Goal: Navigation & Orientation: Go to known website

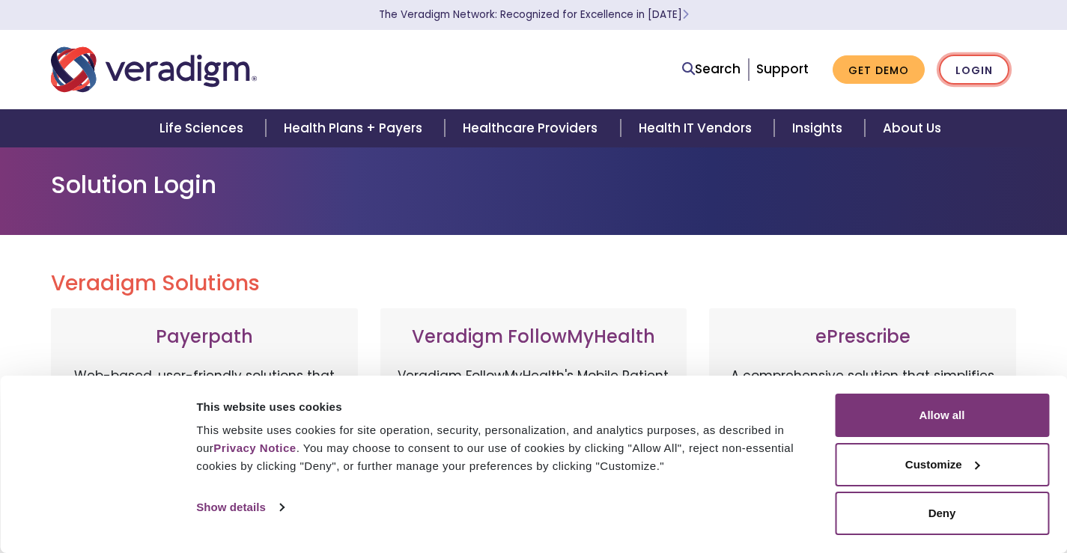
click at [978, 71] on link "Login" at bounding box center [974, 70] width 70 height 31
click at [973, 69] on link "Login" at bounding box center [974, 70] width 70 height 31
click at [976, 71] on link "Login" at bounding box center [974, 70] width 70 height 31
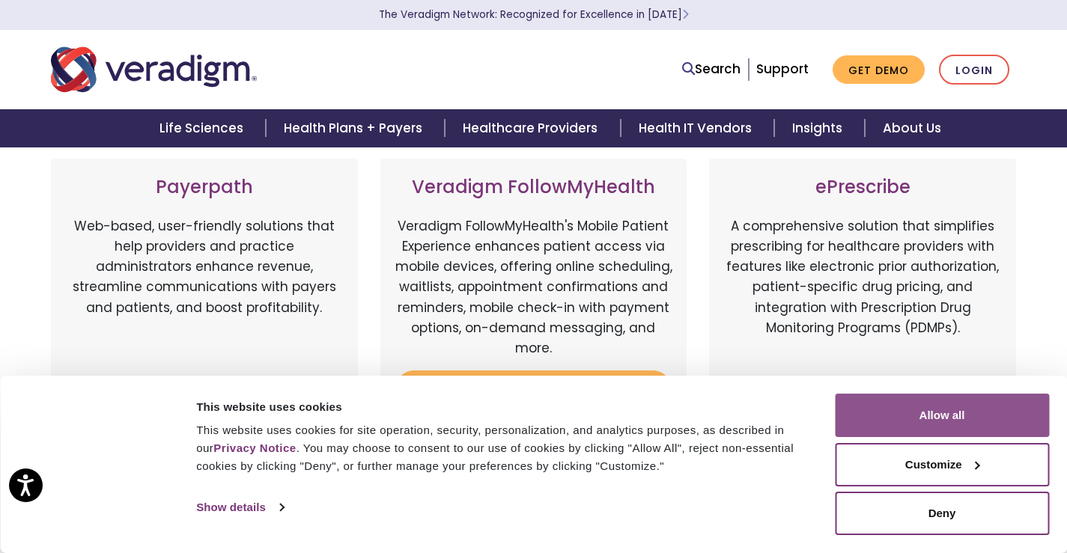
click at [905, 423] on button "Allow all" at bounding box center [942, 415] width 214 height 43
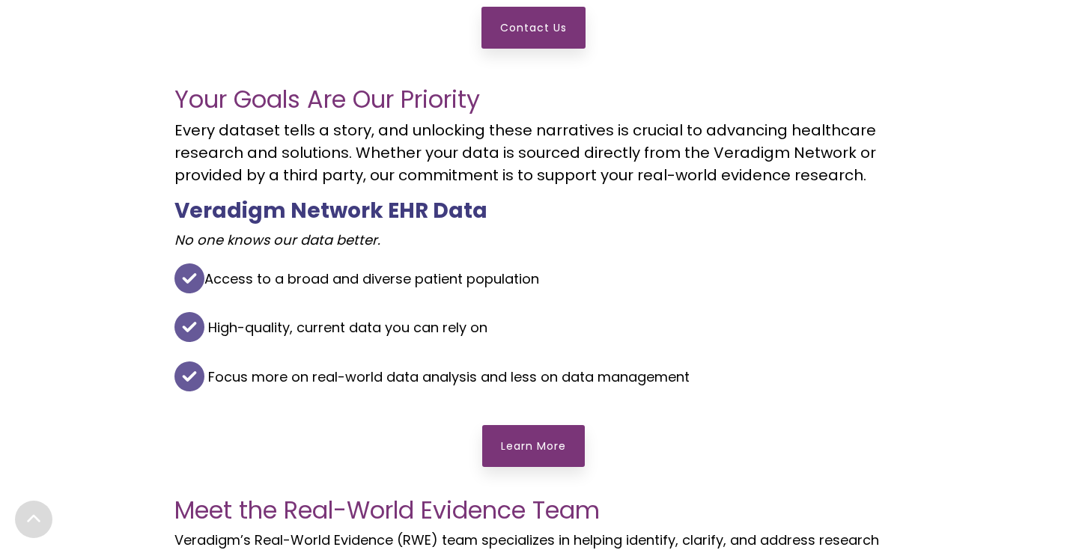
scroll to position [824, 0]
